Goal: Task Accomplishment & Management: Complete application form

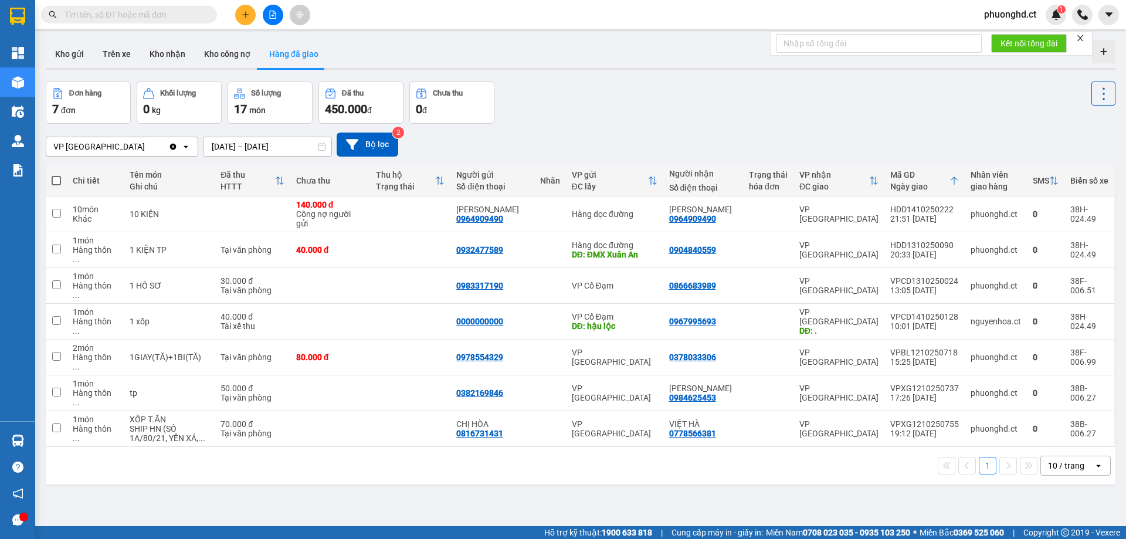
click at [1083, 44] on form "Kết nối tổng đài" at bounding box center [931, 43] width 323 height 25
click at [1079, 41] on icon "close" at bounding box center [1080, 38] width 8 height 8
click at [128, 48] on button "Trên xe" at bounding box center [116, 54] width 47 height 28
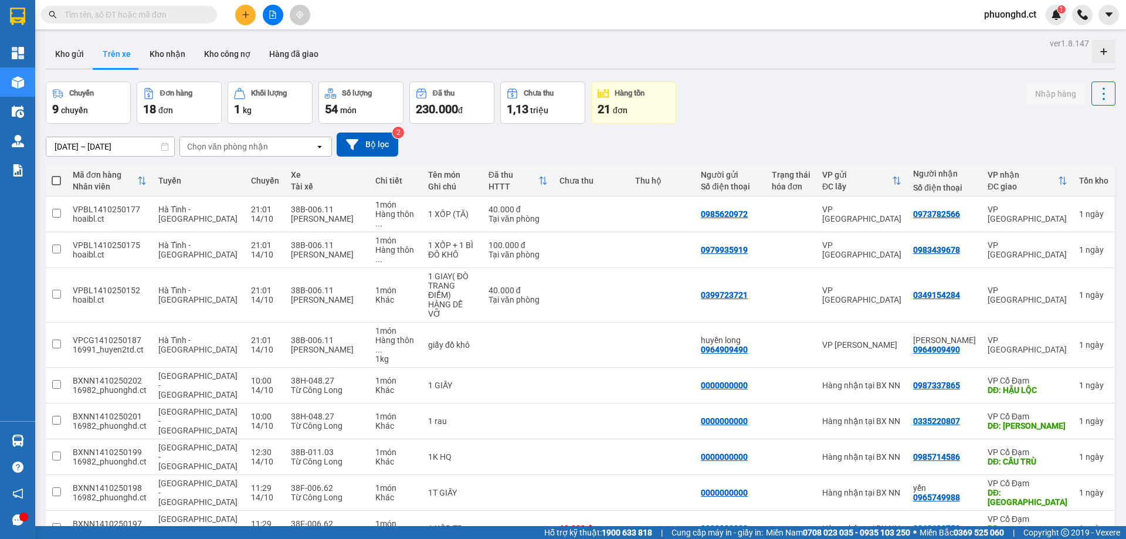
click at [275, 147] on div "Chọn văn phòng nhận" at bounding box center [247, 146] width 135 height 19
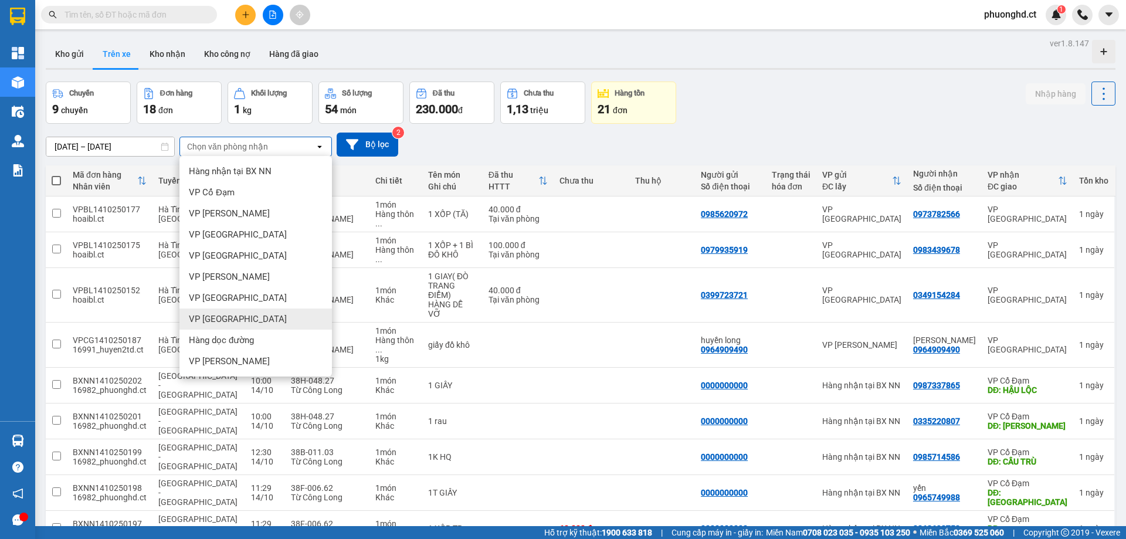
click at [229, 314] on span "VP Hà Đông" at bounding box center [238, 319] width 98 height 12
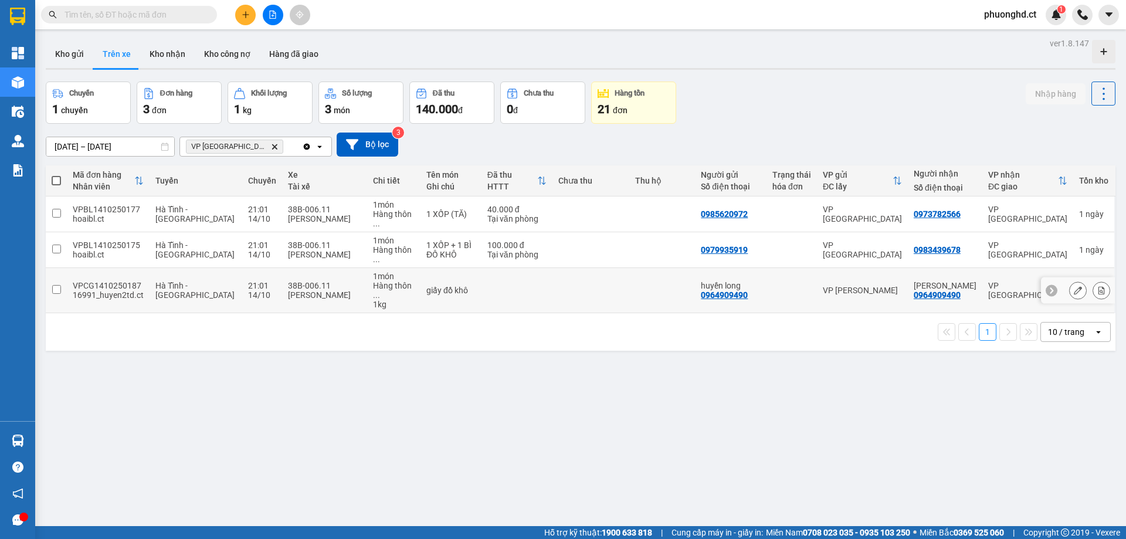
click at [464, 272] on td "giấy đồ khô" at bounding box center [451, 290] width 61 height 45
checkbox input "true"
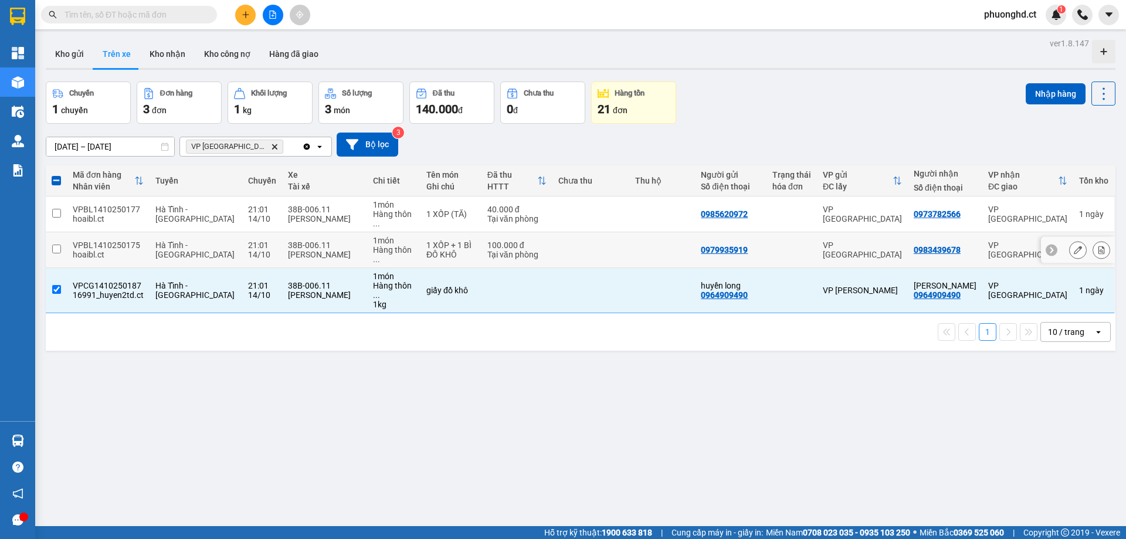
click at [456, 240] on div "1 XỐP + 1 BÌ ĐỒ KHÔ" at bounding box center [450, 249] width 49 height 19
checkbox input "true"
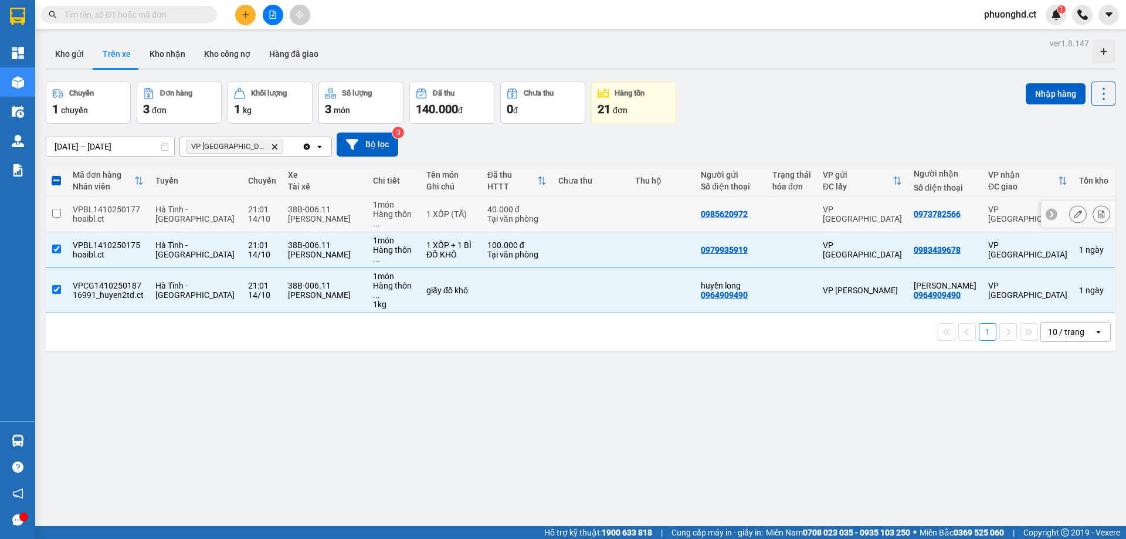
click at [541, 212] on td "40.000 đ Tại văn phòng" at bounding box center [518, 214] width 72 height 36
checkbox input "true"
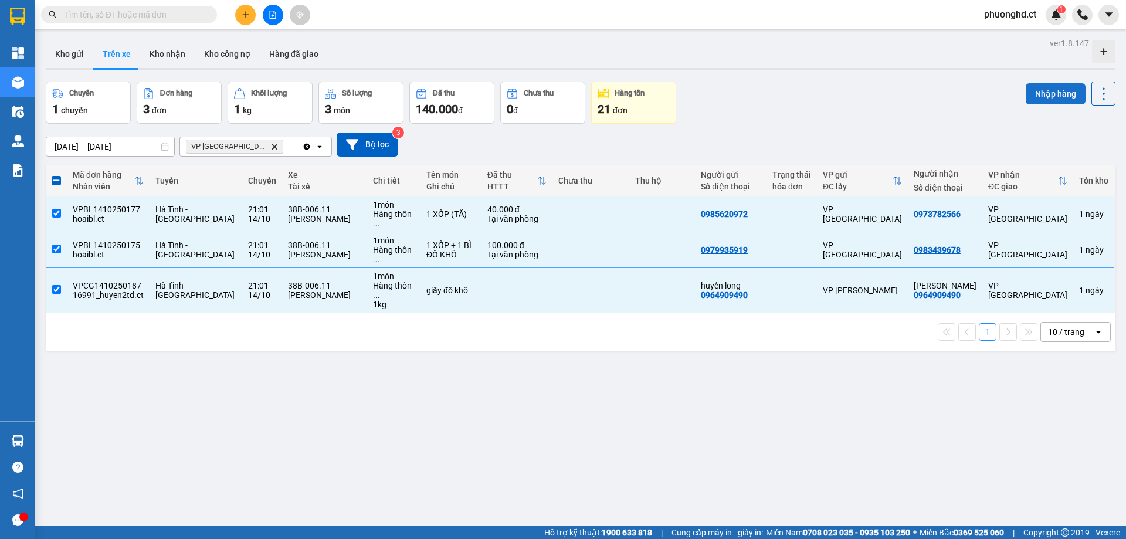
click at [1039, 91] on button "Nhập hàng" at bounding box center [1056, 93] width 60 height 21
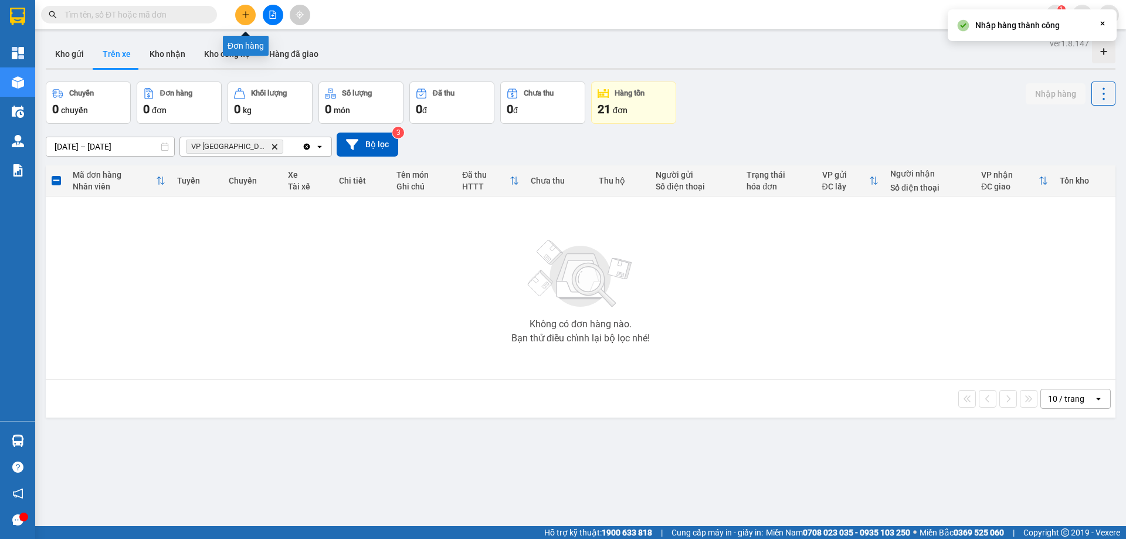
click at [248, 11] on icon "plus" at bounding box center [246, 15] width 8 height 8
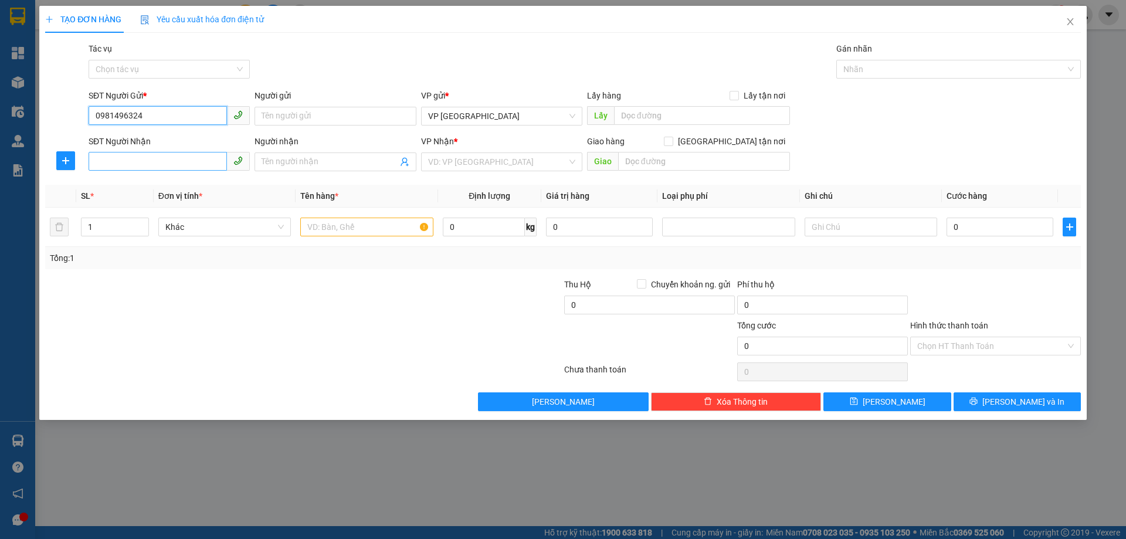
type input "0981496324"
click at [150, 165] on input "SĐT Người Nhận" at bounding box center [158, 161] width 138 height 19
click at [484, 123] on span "VP Hà Đông" at bounding box center [501, 116] width 147 height 18
type input "0971400965"
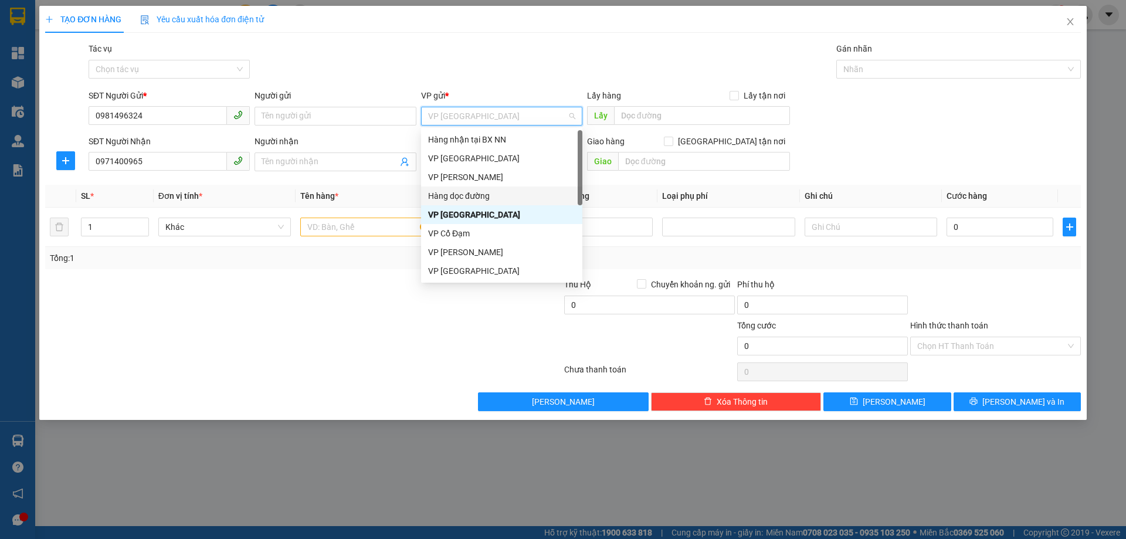
click at [488, 194] on div "Hàng dọc đường" at bounding box center [501, 195] width 147 height 13
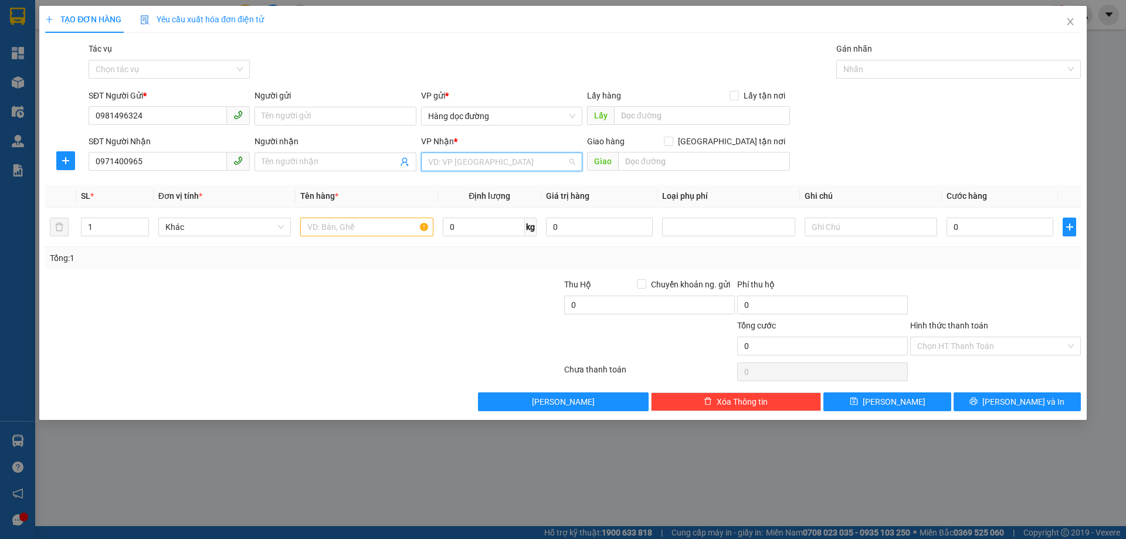
click at [495, 162] on input "search" at bounding box center [497, 162] width 139 height 18
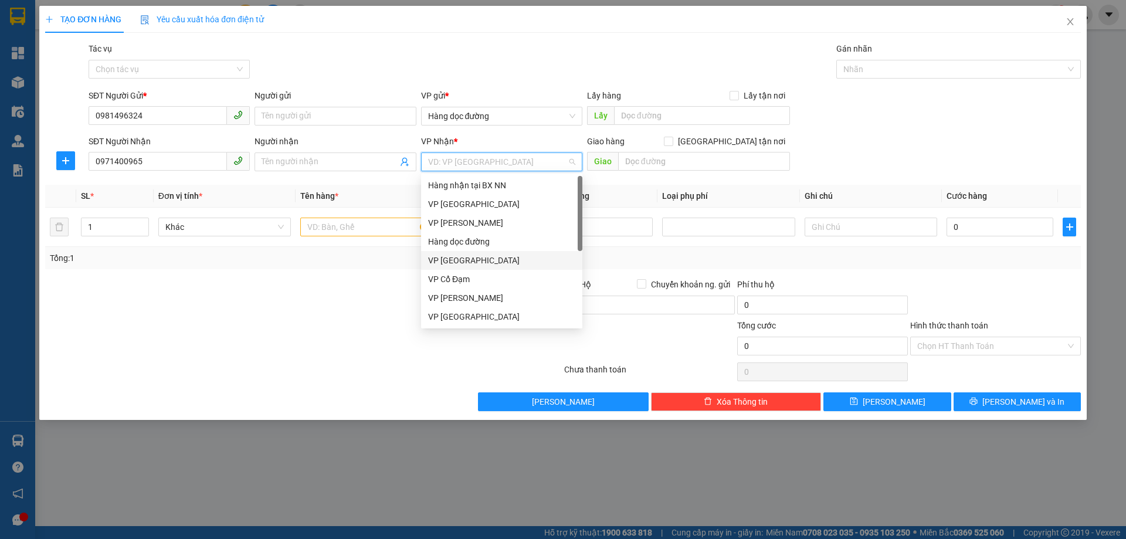
click at [492, 259] on div "VP Hà Đông" at bounding box center [501, 260] width 147 height 13
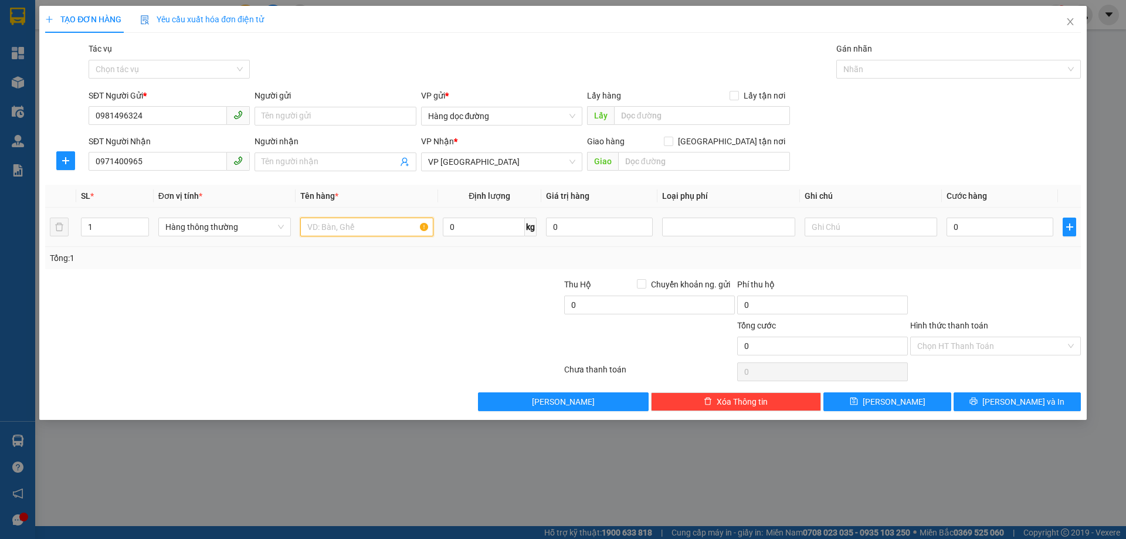
click at [309, 229] on input "text" at bounding box center [366, 227] width 133 height 19
drag, startPoint x: 315, startPoint y: 228, endPoint x: 333, endPoint y: 233, distance: 18.5
click at [333, 233] on input "1 KIỆN" at bounding box center [366, 227] width 133 height 19
type input "1 BỌC ĐỎ"
click at [192, 69] on input "Tác vụ" at bounding box center [165, 69] width 139 height 18
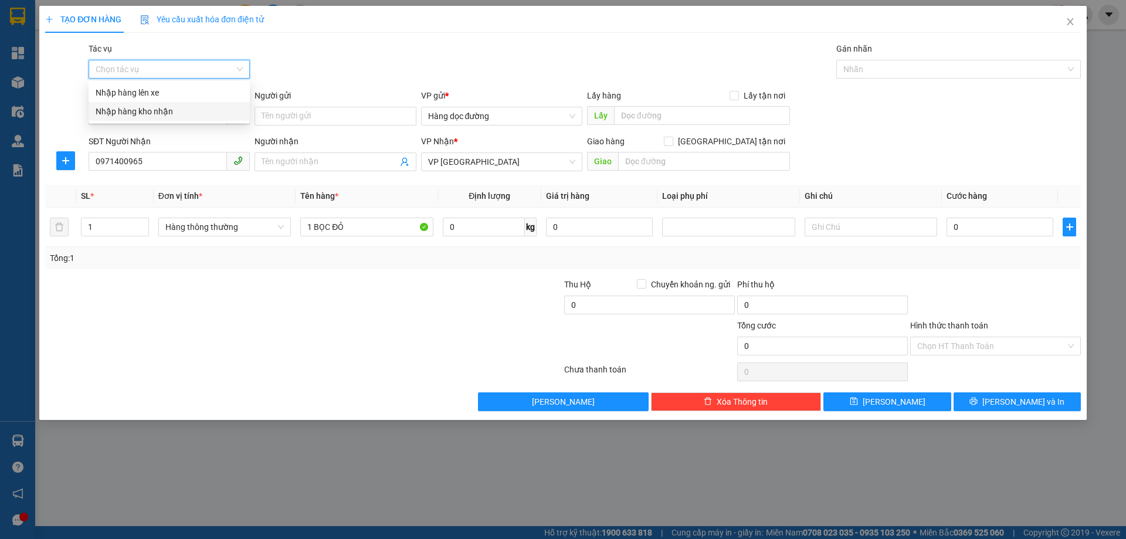
click at [175, 110] on div "Nhập hàng kho nhận" at bounding box center [169, 111] width 147 height 13
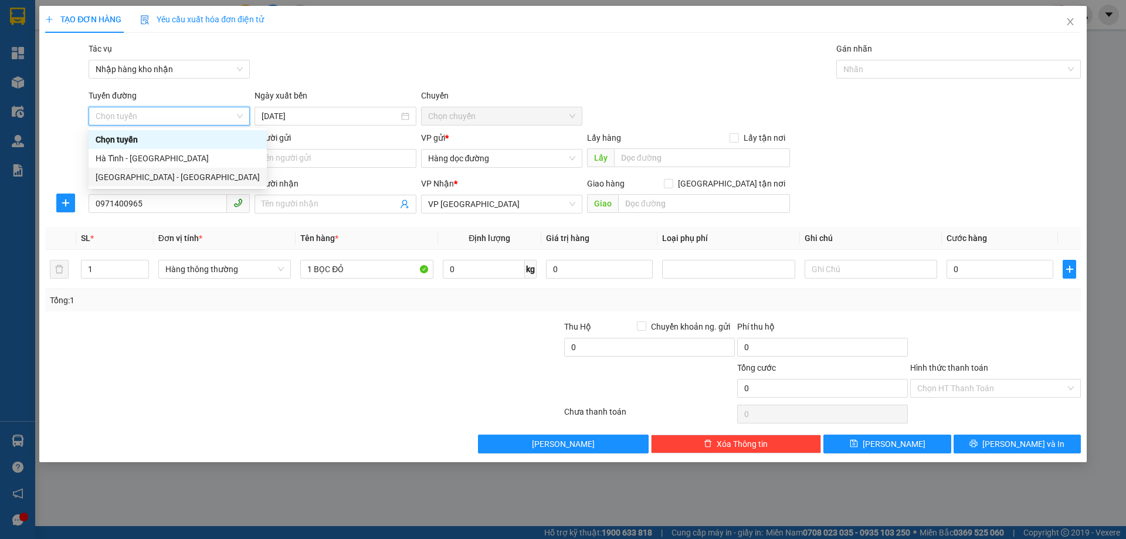
click at [158, 178] on div "Hà Nội - Hà Tĩnh" at bounding box center [178, 177] width 164 height 13
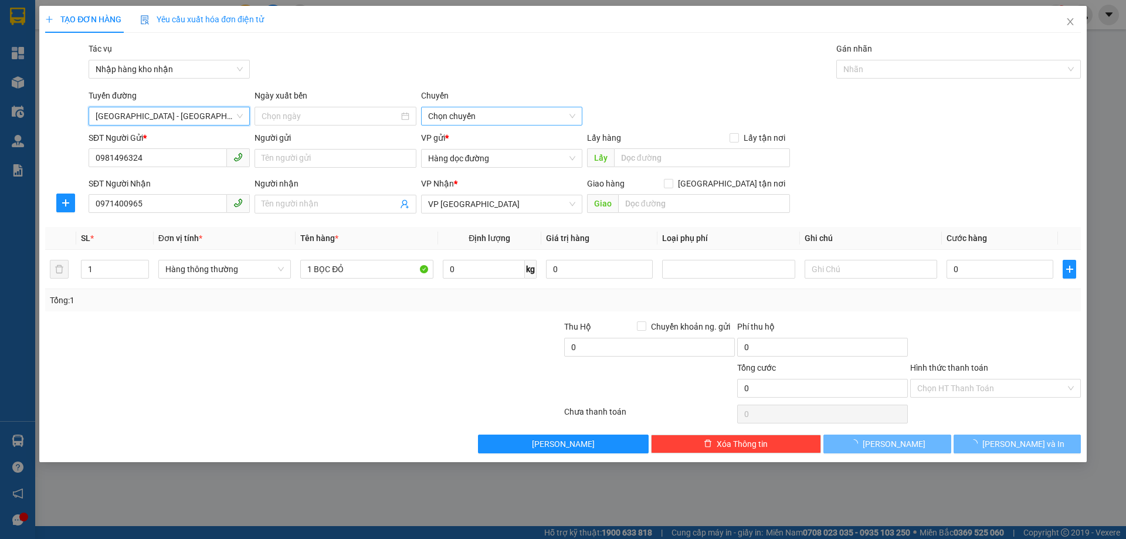
type input "15/10/2025"
click at [521, 118] on span "10:00 - 38H-048.27" at bounding box center [501, 116] width 147 height 18
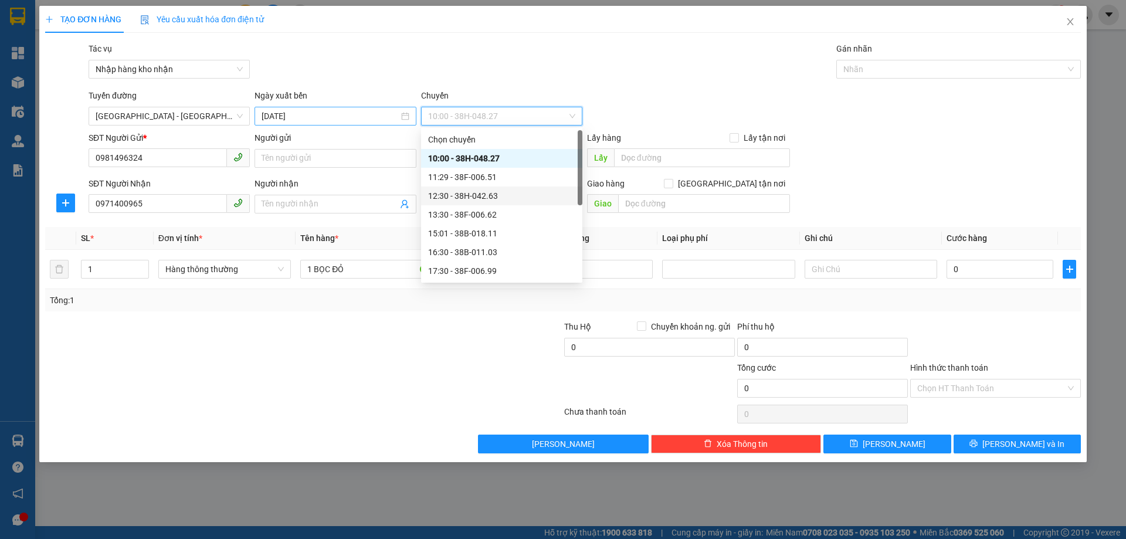
click at [365, 124] on div "15/10/2025" at bounding box center [335, 116] width 161 height 19
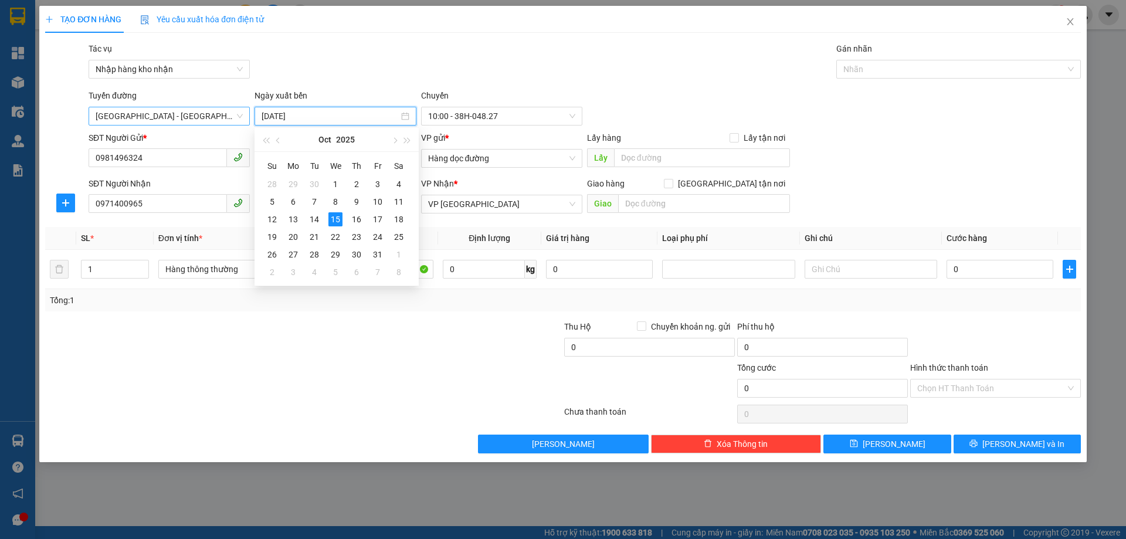
click at [192, 120] on span "Hà Nội - Hà Tĩnh" at bounding box center [169, 116] width 147 height 18
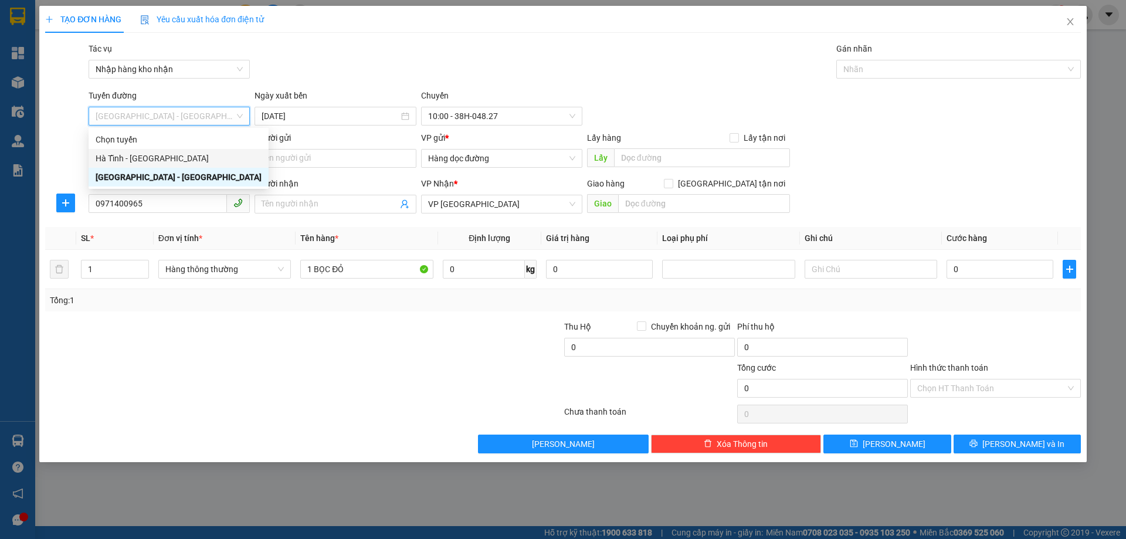
click at [134, 157] on div "Hà Tĩnh - Hà Nội" at bounding box center [179, 158] width 166 height 13
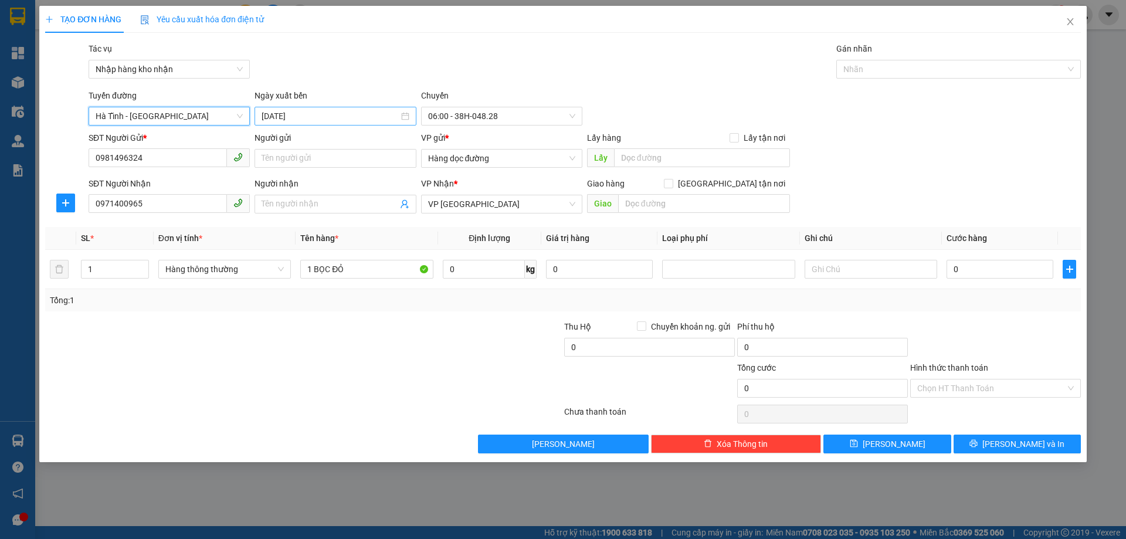
click at [311, 117] on input "15/10/2025" at bounding box center [330, 116] width 137 height 13
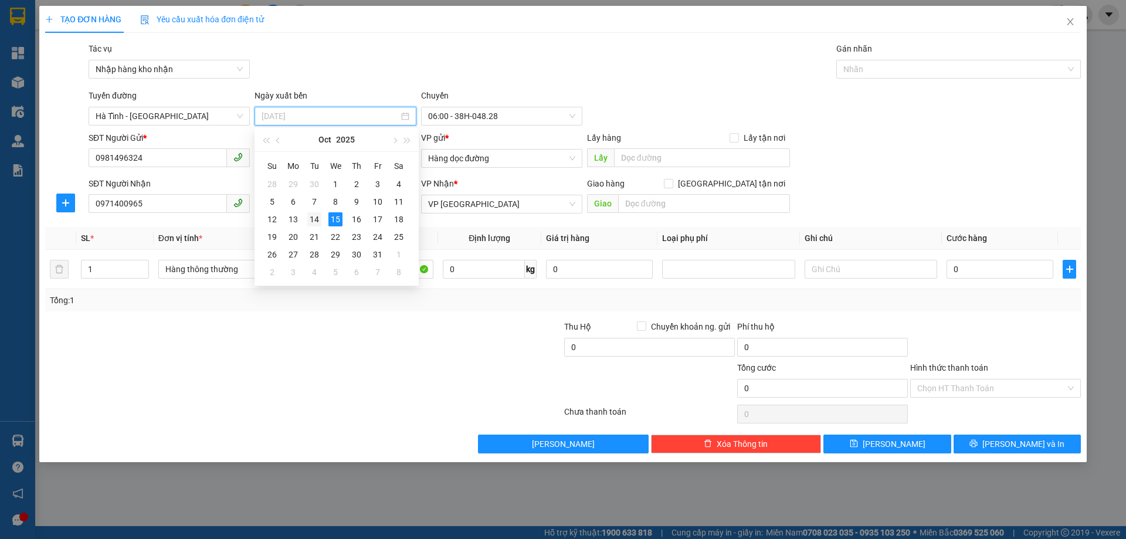
click at [315, 221] on div "14" at bounding box center [314, 219] width 14 height 14
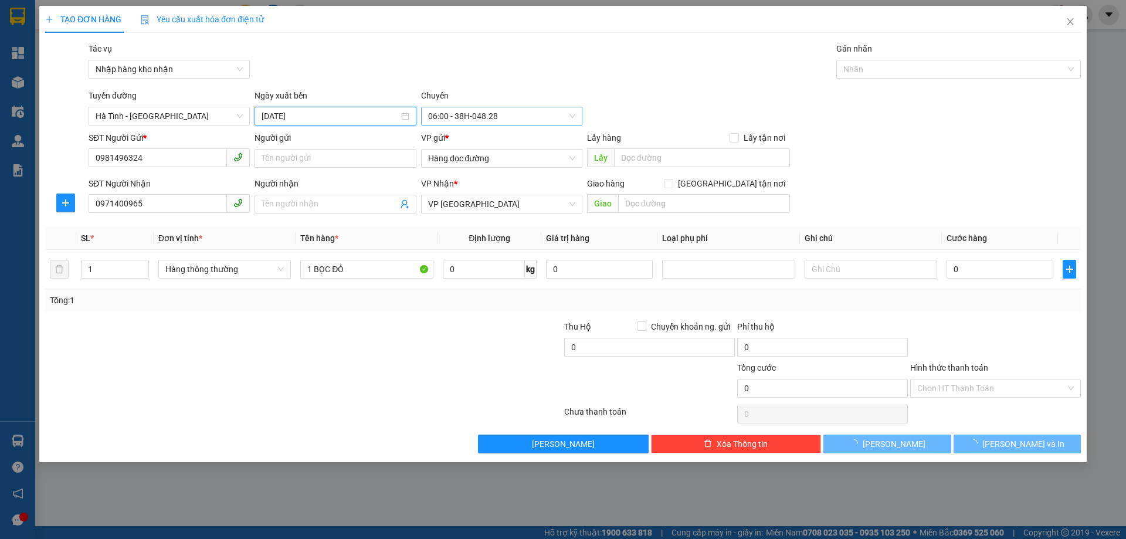
type input "14/10/2025"
click at [487, 118] on span "06:00 - 38H-048.28" at bounding box center [501, 116] width 147 height 18
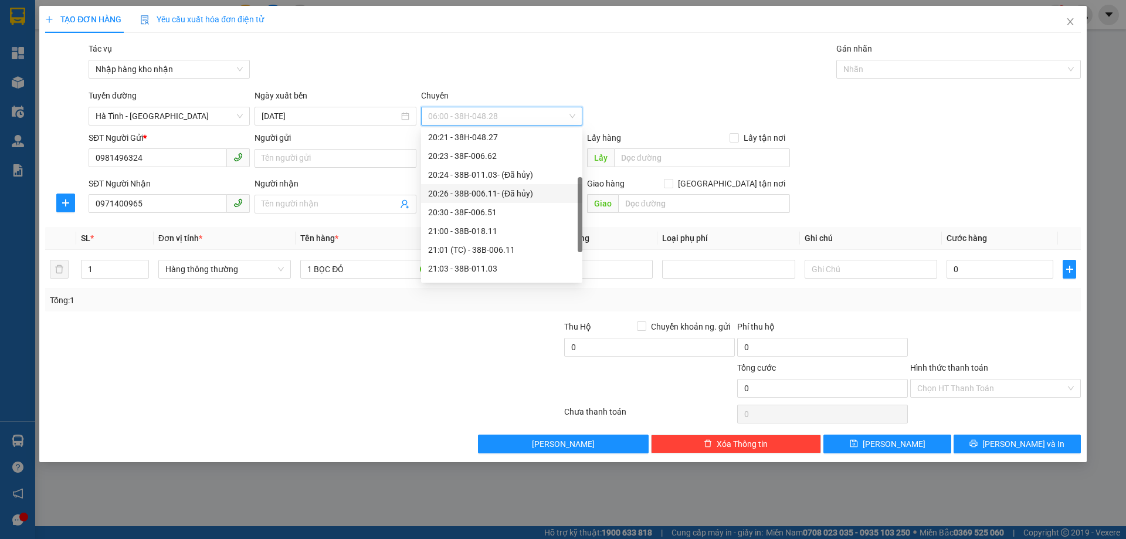
scroll to position [94, 0]
click at [500, 215] on div "21:01 (TC) - 38B-006.11" at bounding box center [501, 214] width 147 height 13
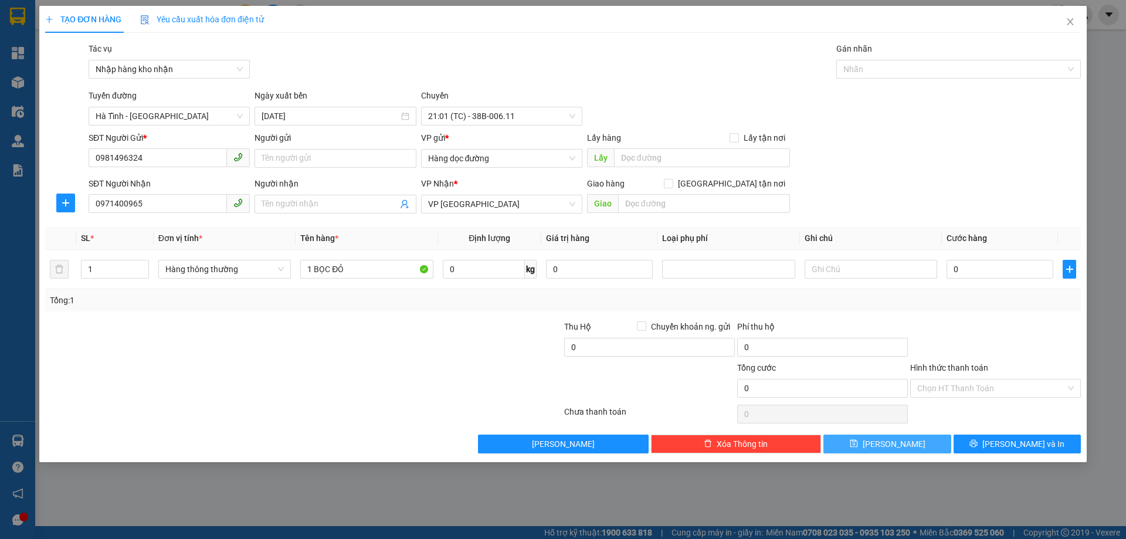
click at [899, 440] on span "Lưu" at bounding box center [894, 444] width 63 height 13
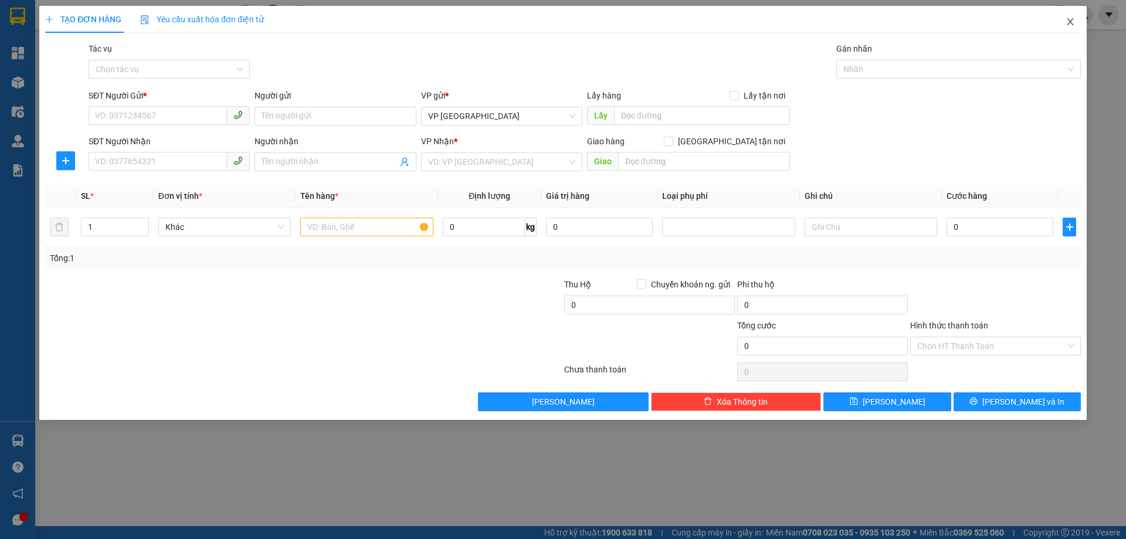
click at [1072, 21] on icon "close" at bounding box center [1070, 21] width 6 height 7
